Goal: Information Seeking & Learning: Learn about a topic

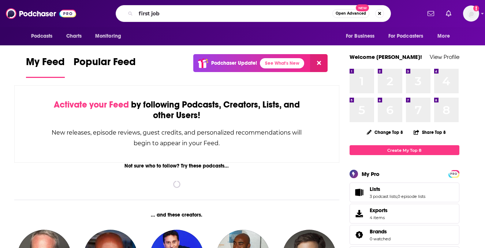
type input "first job"
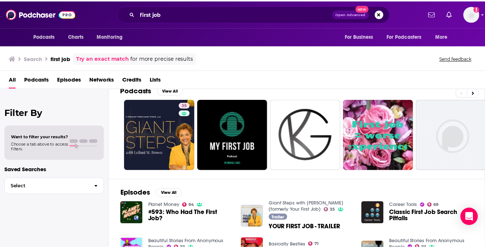
scroll to position [0, 0]
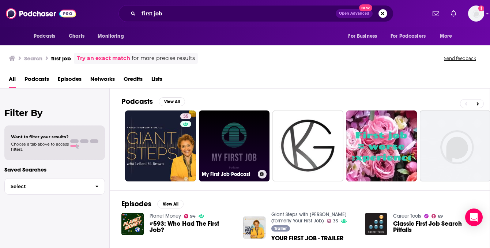
click at [236, 149] on link "0 My First Job Podcast" at bounding box center [234, 145] width 71 height 71
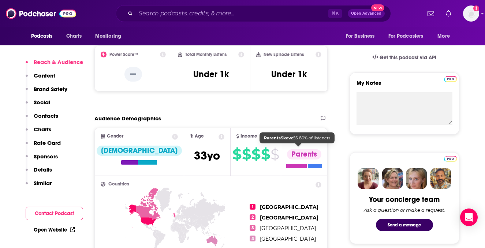
scroll to position [15, 0]
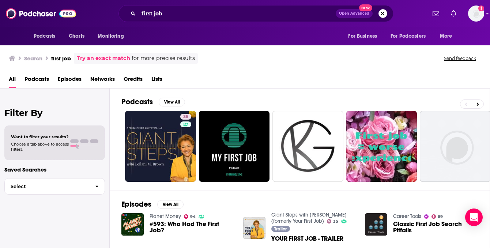
click at [36, 79] on span "Podcasts" at bounding box center [37, 80] width 25 height 15
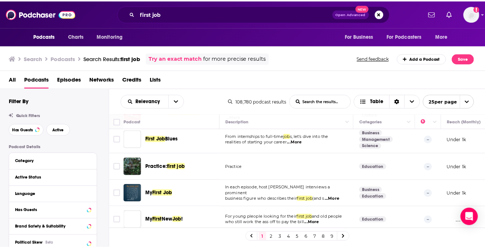
scroll to position [256, 0]
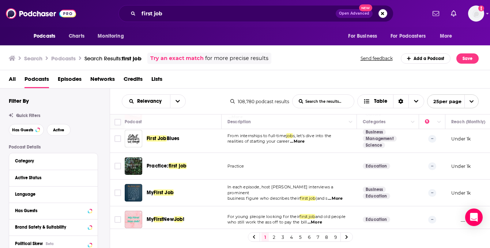
click at [388, 17] on div "first job Open Advanced New" at bounding box center [256, 13] width 275 height 17
click at [258, 13] on input "first job" at bounding box center [237, 14] width 197 height 12
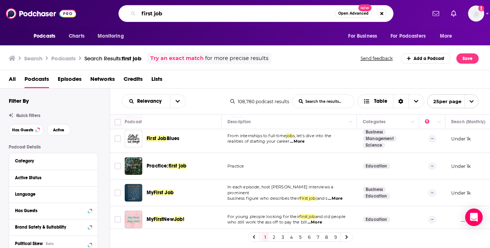
click at [258, 13] on input "first job" at bounding box center [237, 14] width 196 height 12
click at [41, 41] on span "Podcasts" at bounding box center [45, 36] width 22 height 10
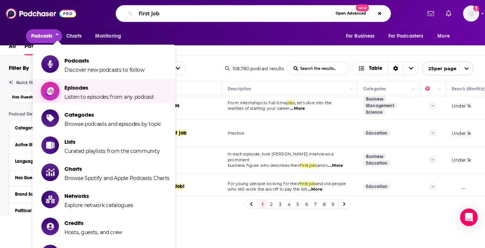
scroll to position [37, 0]
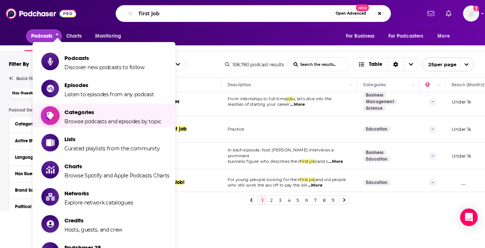
click at [94, 119] on span "Browse podcasts and episodes by topic" at bounding box center [112, 121] width 97 height 7
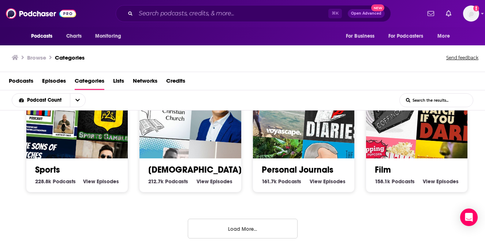
scroll to position [1, 0]
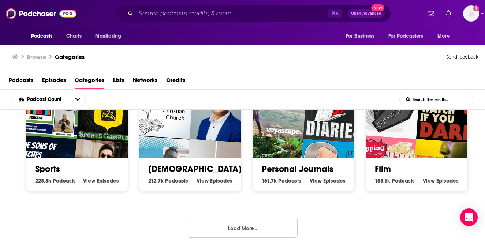
click at [219, 20] on div "⌘ K Open Advanced New" at bounding box center [253, 13] width 275 height 17
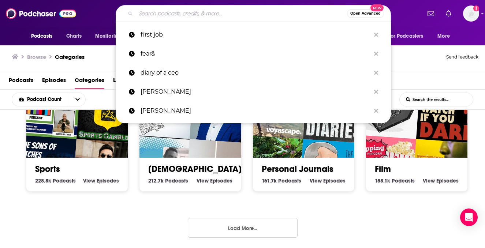
click at [214, 18] on input "Search podcasts, credits, & more..." at bounding box center [241, 14] width 211 height 12
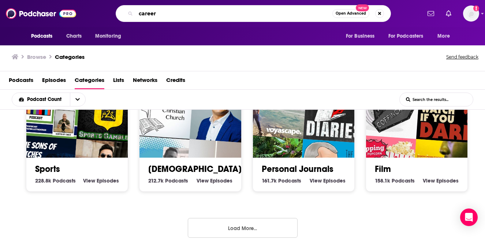
type input "career"
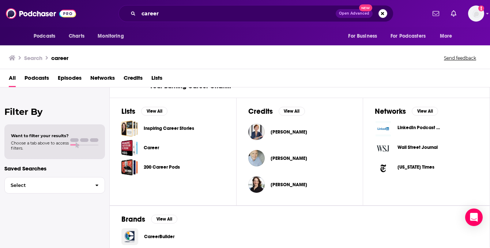
scroll to position [267, 0]
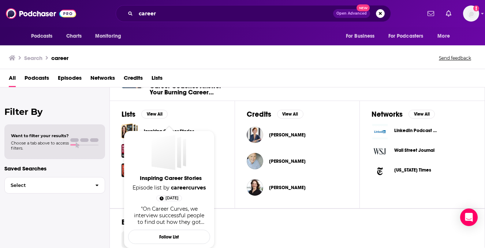
click at [168, 133] on span "Inspiring Career Stories Episode list by careercurves [DATE] "On Career Curves,…" at bounding box center [169, 190] width 82 height 118
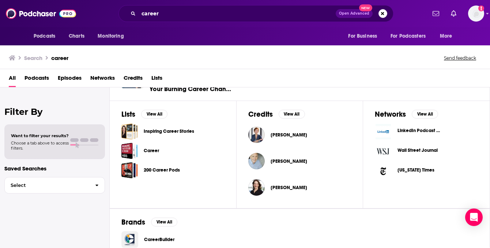
click at [34, 79] on span "Podcasts" at bounding box center [37, 79] width 25 height 15
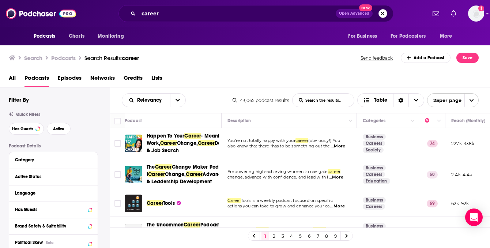
click at [385, 13] on button "Search podcasts, credits, & more..." at bounding box center [383, 13] width 9 height 9
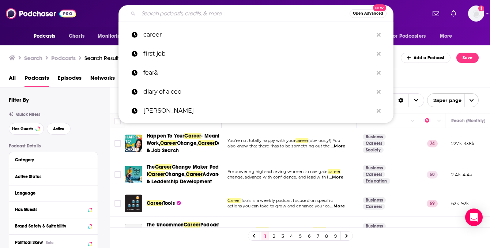
click at [404, 22] on div "Podcasts Charts Monitoring Open Advanced New career first job fear& diary of a …" at bounding box center [245, 13] width 490 height 27
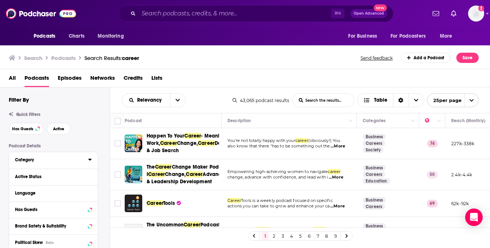
click at [72, 162] on div "Category" at bounding box center [49, 159] width 68 height 5
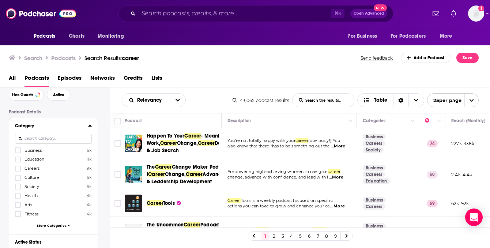
scroll to position [35, 0]
click at [18, 158] on icon at bounding box center [18, 159] width 4 height 4
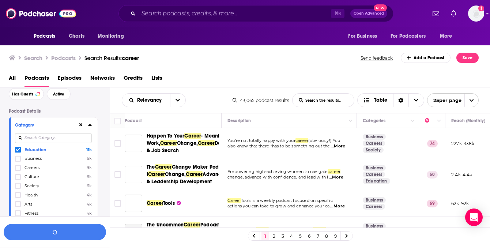
scroll to position [53, 0]
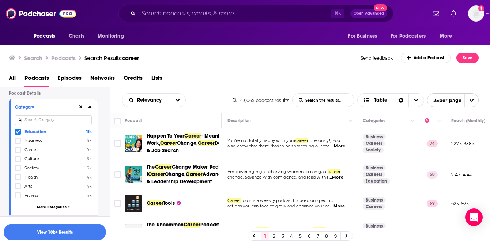
click at [17, 131] on icon at bounding box center [18, 132] width 4 height 4
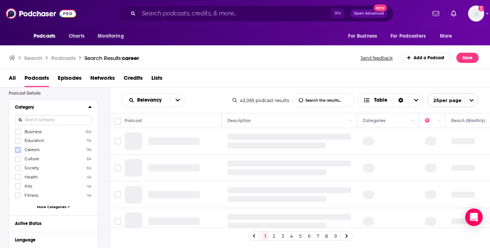
click at [18, 149] on icon at bounding box center [18, 150] width 4 height 4
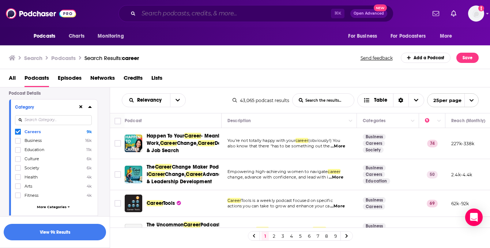
click at [270, 16] on input "Search podcasts, credits, & more..." at bounding box center [235, 14] width 192 height 12
click at [413, 11] on div "⌘ K Open Advanced New" at bounding box center [256, 13] width 341 height 17
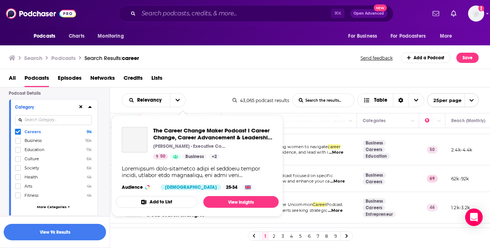
scroll to position [64, 0]
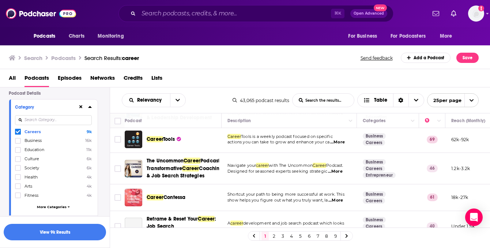
click at [215, 82] on div "All Podcasts Episodes Networks Credits Lists" at bounding box center [247, 79] width 476 height 15
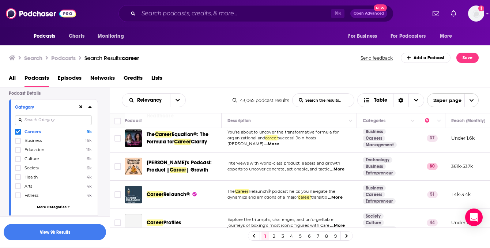
scroll to position [408, 0]
